Goal: Information Seeking & Learning: Learn about a topic

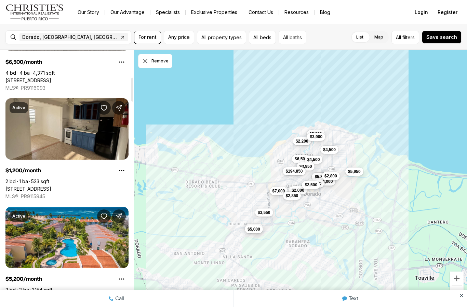
scroll to position [317, 0]
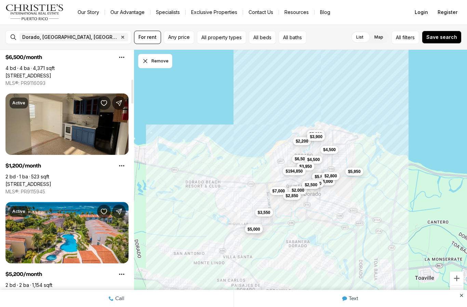
click at [51, 181] on link "[STREET_ADDRESS]" at bounding box center [28, 184] width 46 height 6
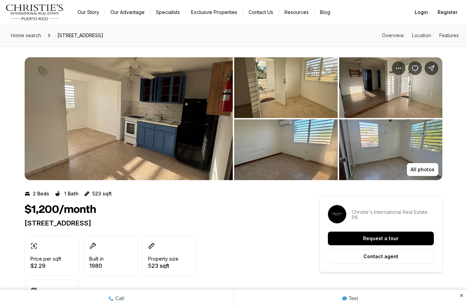
click at [421, 167] on p "All photos" at bounding box center [422, 169] width 24 height 5
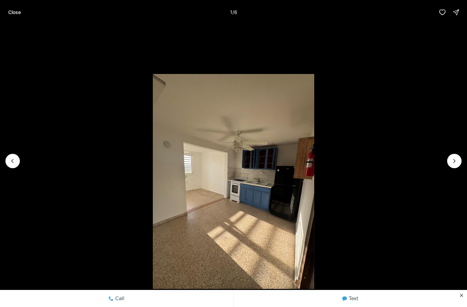
click at [462, 161] on li "1 of 6" at bounding box center [233, 161] width 467 height 273
click at [457, 159] on icon "Next slide" at bounding box center [454, 161] width 7 height 7
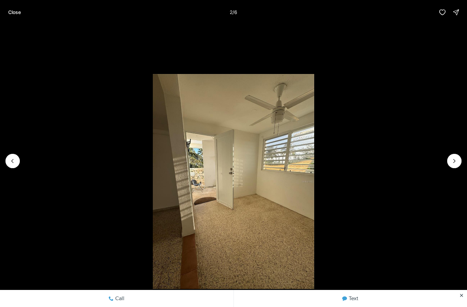
click at [462, 162] on li "2 of 6" at bounding box center [233, 161] width 467 height 273
click at [457, 163] on icon "Next slide" at bounding box center [454, 161] width 7 height 7
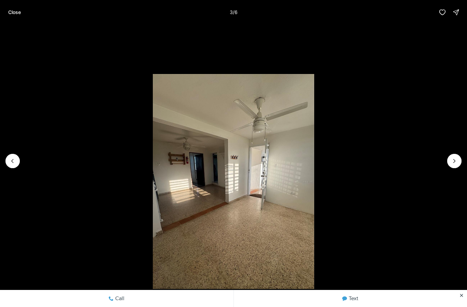
click at [462, 161] on li "3 of 6" at bounding box center [233, 161] width 467 height 273
click at [456, 162] on icon "Next slide" at bounding box center [454, 161] width 7 height 7
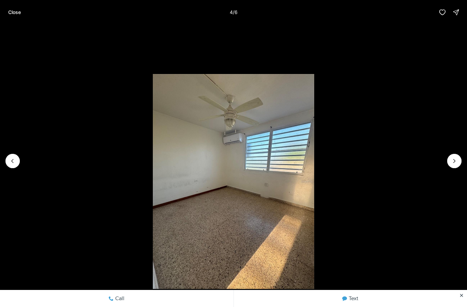
click at [457, 162] on icon "Next slide" at bounding box center [454, 161] width 7 height 7
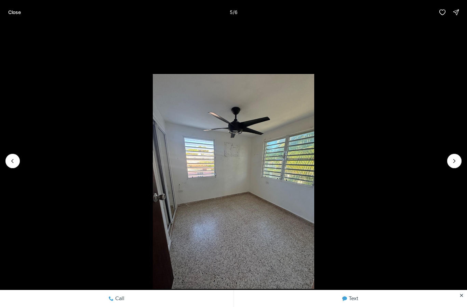
click at [456, 161] on icon "Next slide" at bounding box center [454, 161] width 7 height 7
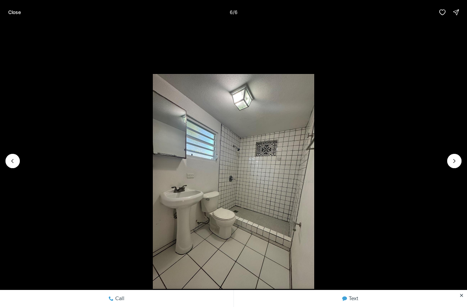
click at [458, 161] on div at bounding box center [454, 161] width 14 height 14
click at [459, 162] on div at bounding box center [454, 161] width 14 height 14
click at [455, 166] on div at bounding box center [454, 161] width 14 height 14
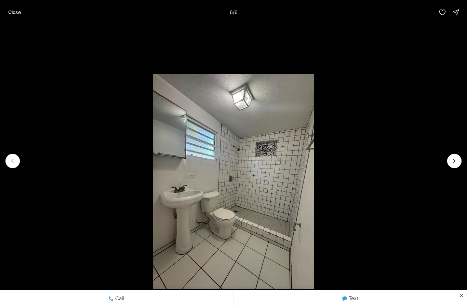
click at [455, 163] on div at bounding box center [454, 161] width 14 height 14
click at [456, 161] on div at bounding box center [454, 161] width 14 height 14
click at [458, 158] on div at bounding box center [454, 161] width 14 height 14
click at [13, 10] on p "Close" at bounding box center [14, 12] width 13 height 5
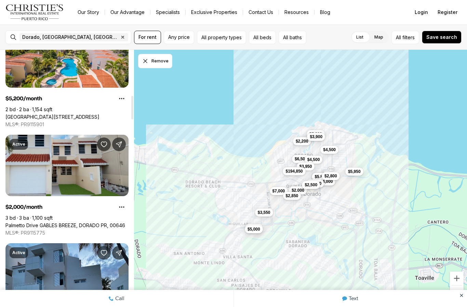
scroll to position [493, 0]
click at [114, 223] on link "Palmetto Drive GABLES BREEZE, DORADO PR, 00646" at bounding box center [65, 226] width 120 height 6
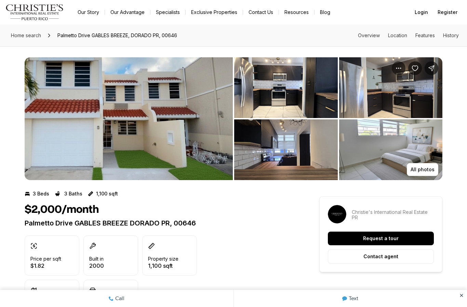
click at [318, 96] on img "View image gallery" at bounding box center [286, 87] width 104 height 61
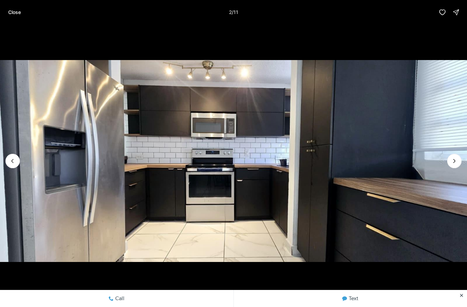
click at [453, 161] on icon "Next slide" at bounding box center [454, 161] width 7 height 7
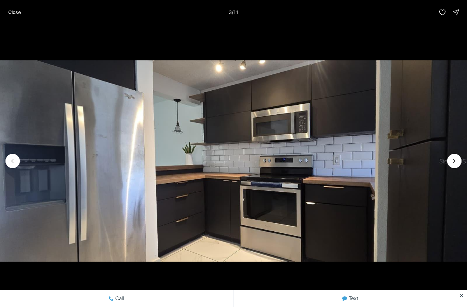
click at [457, 159] on icon "Next slide" at bounding box center [454, 161] width 7 height 7
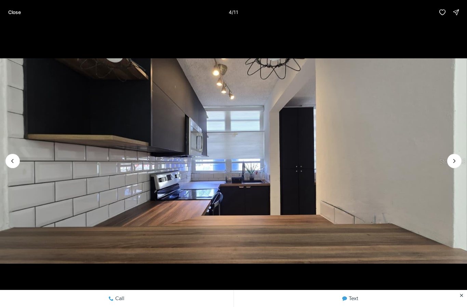
click at [456, 159] on icon "Next slide" at bounding box center [454, 161] width 7 height 7
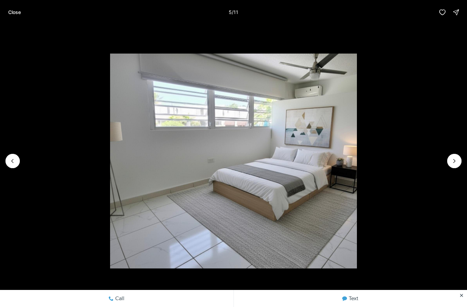
click at [456, 161] on icon "Next slide" at bounding box center [454, 161] width 7 height 7
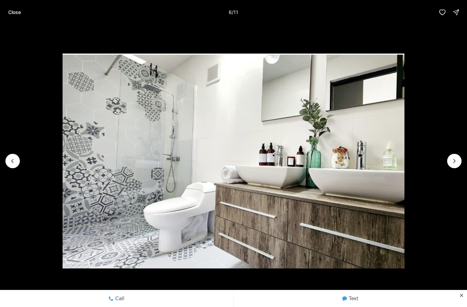
click at [457, 159] on icon "Next slide" at bounding box center [454, 161] width 7 height 7
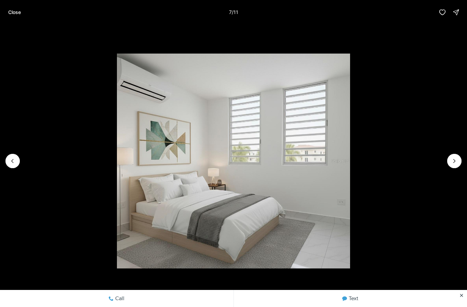
click at [457, 158] on icon "Next slide" at bounding box center [454, 161] width 7 height 7
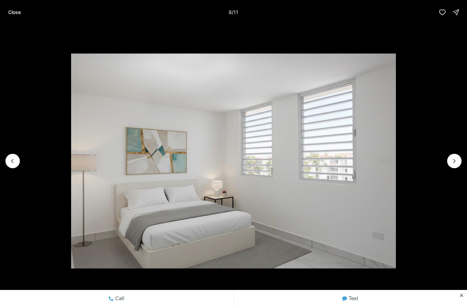
click at [457, 159] on icon "Next slide" at bounding box center [454, 161] width 7 height 7
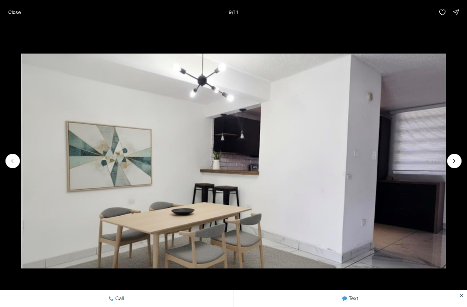
click at [457, 158] on icon "Next slide" at bounding box center [454, 161] width 7 height 7
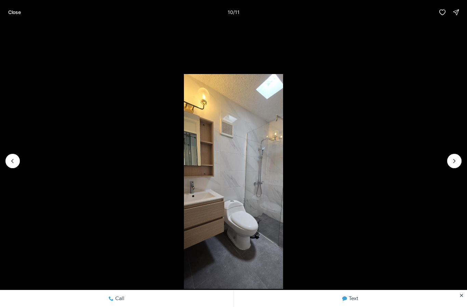
click at [457, 159] on icon "Next slide" at bounding box center [454, 161] width 7 height 7
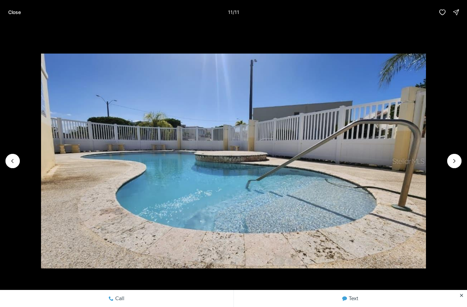
click at [459, 159] on div at bounding box center [454, 161] width 14 height 14
click at [459, 160] on div at bounding box center [454, 161] width 14 height 14
click at [453, 162] on div at bounding box center [454, 161] width 14 height 14
click at [452, 162] on div at bounding box center [454, 161] width 14 height 14
click at [11, 12] on p "Close" at bounding box center [14, 12] width 13 height 5
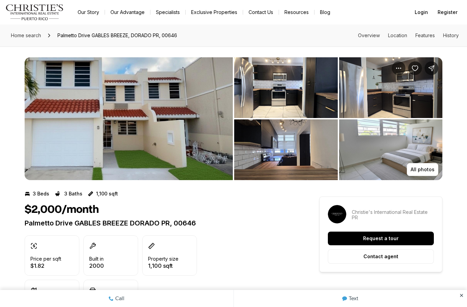
click at [164, 132] on img "View image gallery" at bounding box center [129, 118] width 208 height 123
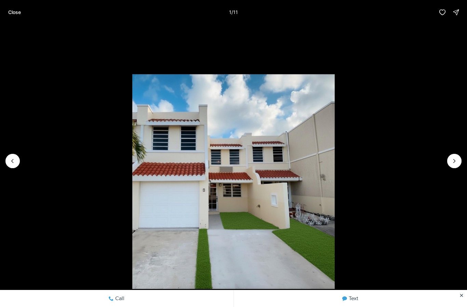
click at [257, 181] on img "1 of 11" at bounding box center [233, 181] width 202 height 215
click at [20, 10] on p "Close" at bounding box center [14, 12] width 13 height 5
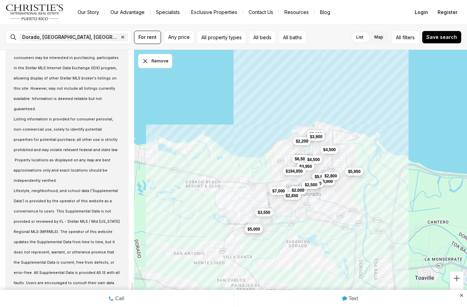
scroll to position [2522, 0]
